Goal: Complete application form

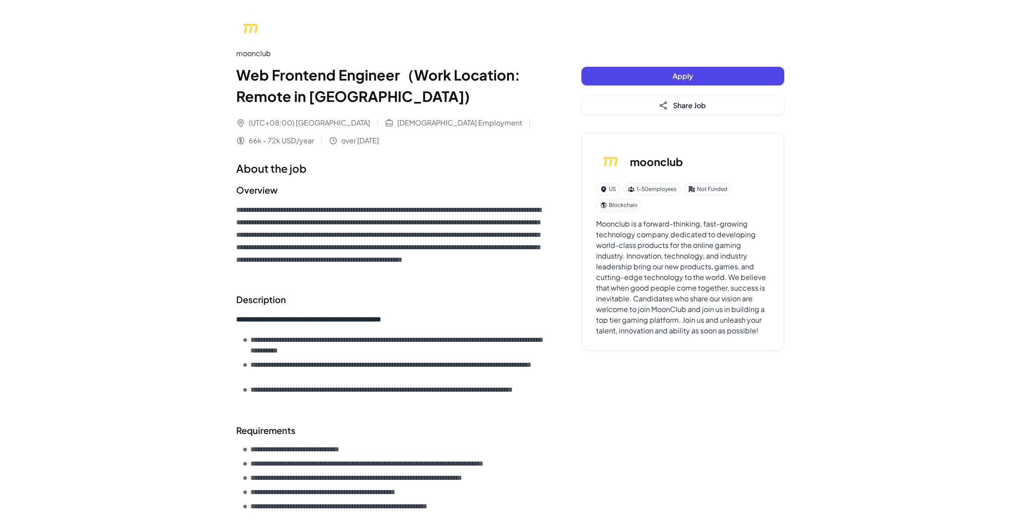
click at [634, 80] on button "Apply" at bounding box center [683, 76] width 203 height 19
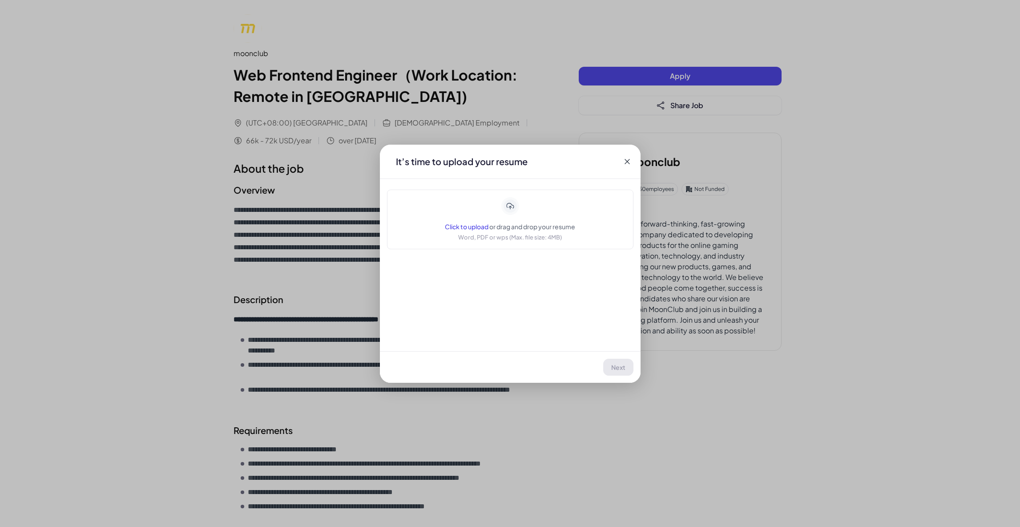
click at [536, 233] on p "Word, PDF or wps (Max. file size: 4MB)" at bounding box center [510, 237] width 104 height 9
click at [628, 367] on button "Next" at bounding box center [618, 367] width 29 height 17
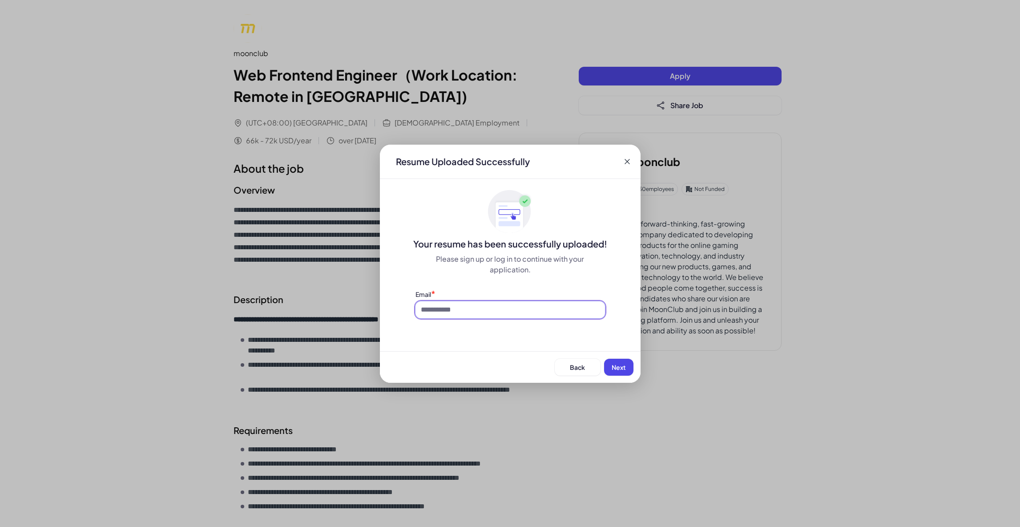
click at [540, 313] on input at bounding box center [511, 309] width 190 height 17
type input "**********"
click at [624, 368] on span "Next" at bounding box center [619, 367] width 14 height 8
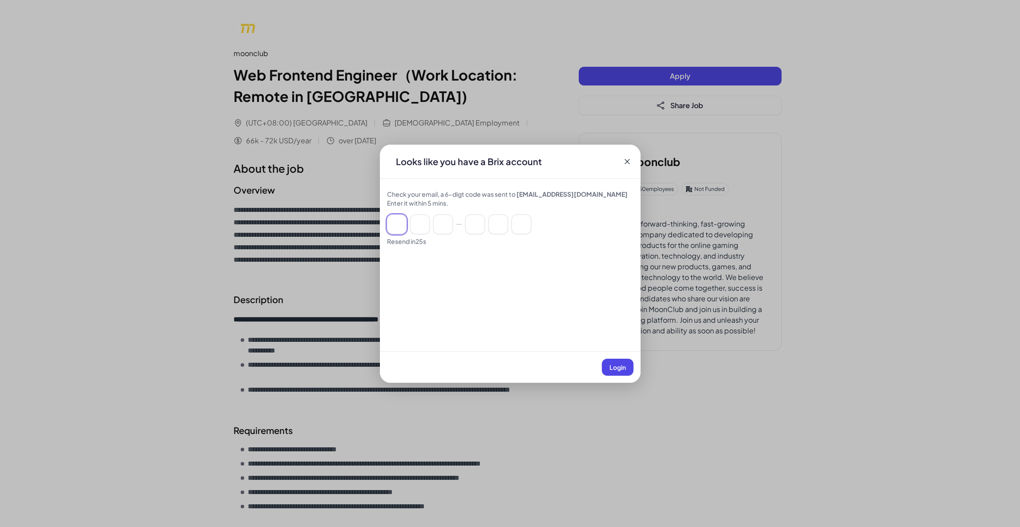
drag, startPoint x: 392, startPoint y: 224, endPoint x: 399, endPoint y: 222, distance: 6.6
click at [393, 224] on input at bounding box center [397, 224] width 20 height 20
paste input "******"
type input "*"
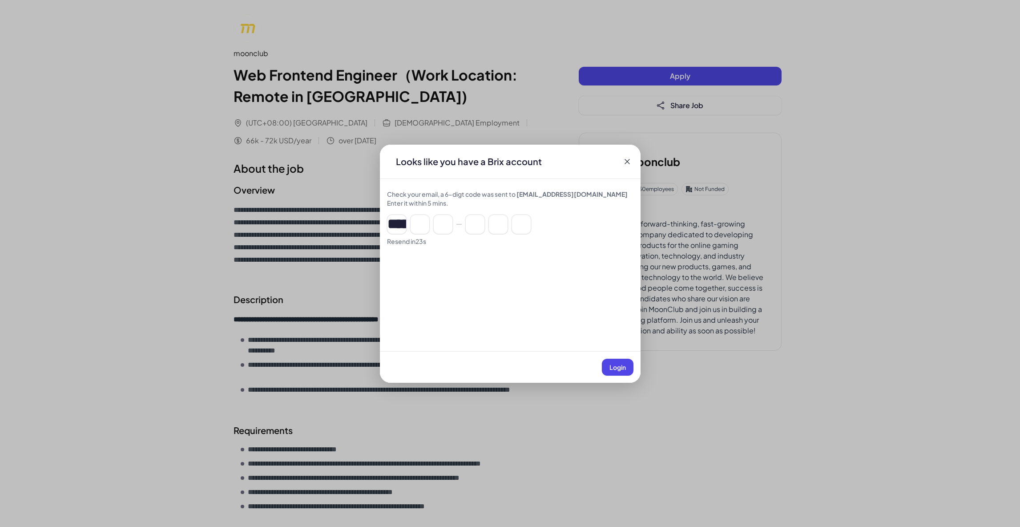
type input "*"
click at [625, 370] on span "Login" at bounding box center [618, 367] width 16 height 8
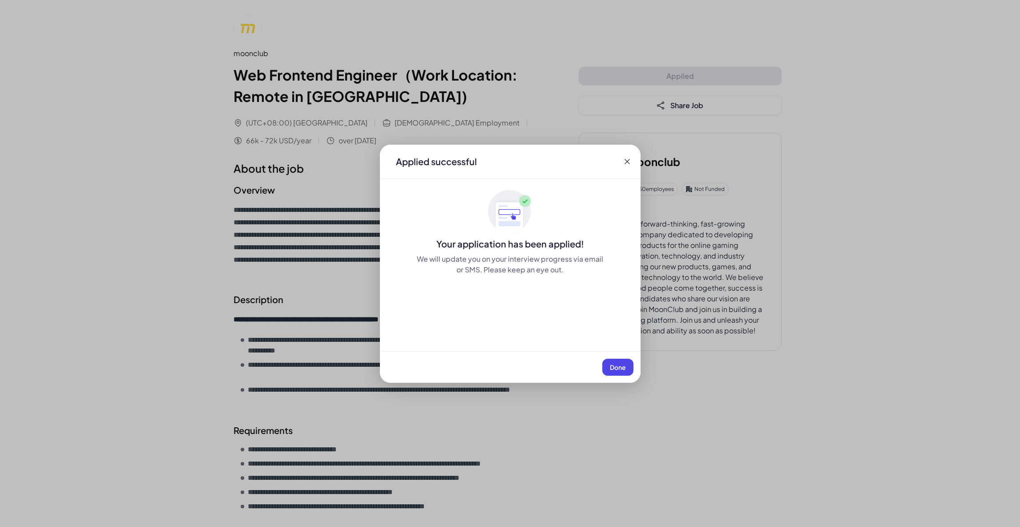
click at [620, 366] on span "Done" at bounding box center [618, 367] width 16 height 8
